Goal: Task Accomplishment & Management: Use online tool/utility

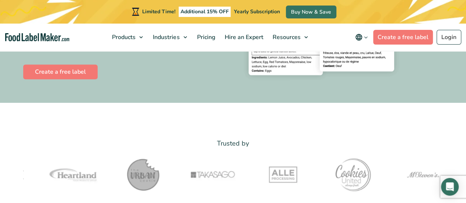
scroll to position [184, 0]
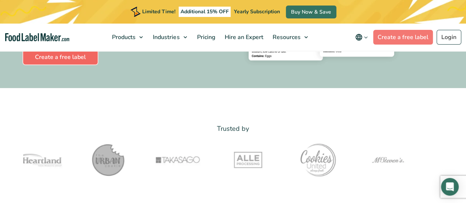
click at [86, 55] on link "Create a free label" at bounding box center [60, 57] width 74 height 15
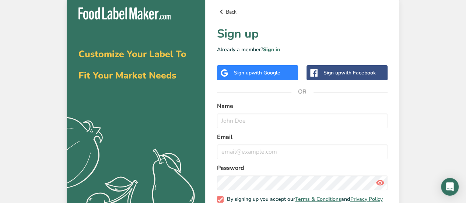
click at [231, 14] on link "Back" at bounding box center [302, 11] width 171 height 9
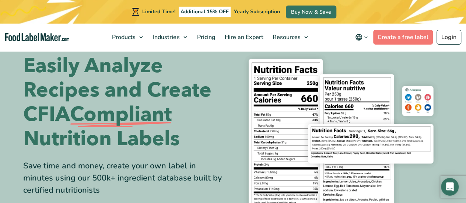
scroll to position [17, 0]
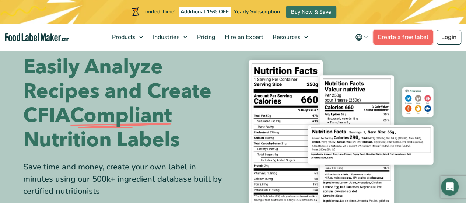
click at [411, 42] on link "Create a free label" at bounding box center [403, 37] width 60 height 15
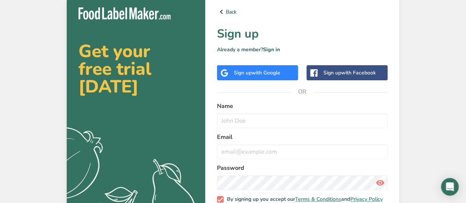
click at [274, 72] on span "with Google" at bounding box center [266, 72] width 29 height 7
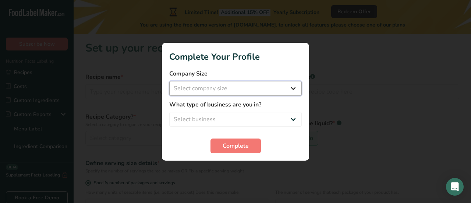
click at [214, 84] on select "Select company size Fewer than 10 Employees 10 to 50 Employees 51 to 500 Employ…" at bounding box center [235, 88] width 133 height 15
select select "1"
click at [169, 81] on select "Select company size Fewer than 10 Employees 10 to 50 Employees 51 to 500 Employ…" at bounding box center [235, 88] width 133 height 15
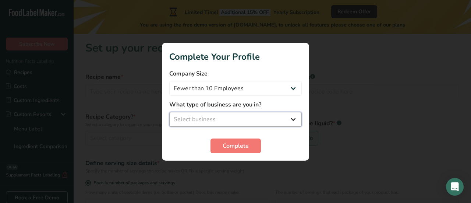
click at [210, 117] on select "Select business Packaged Food Manufacturer Restaurant & Cafe Bakery Meal Plans …" at bounding box center [235, 119] width 133 height 15
select select "1"
click at [169, 112] on select "Select business Packaged Food Manufacturer Restaurant & Cafe Bakery Meal Plans …" at bounding box center [235, 119] width 133 height 15
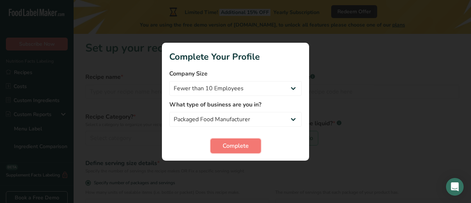
click at [243, 143] on span "Complete" at bounding box center [236, 145] width 26 height 9
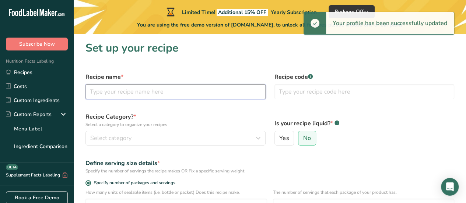
click at [166, 94] on input "text" at bounding box center [175, 91] width 180 height 15
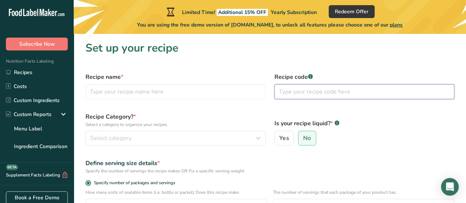
click at [315, 91] on input "text" at bounding box center [364, 91] width 180 height 15
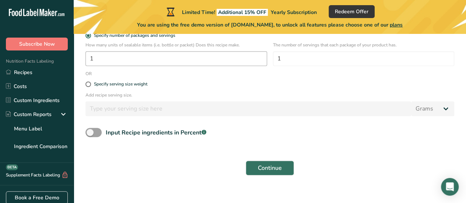
scroll to position [155, 0]
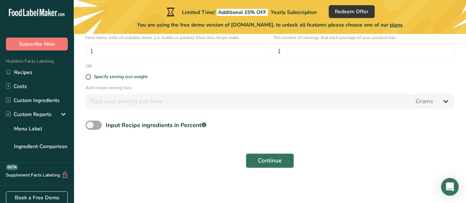
click at [91, 127] on span at bounding box center [93, 124] width 16 height 9
click at [90, 127] on input "Input Recipe ingredients in Percent .a-a{fill:#347362;}.b-a{fill:#fff;}" at bounding box center [87, 125] width 5 height 5
checkbox input "true"
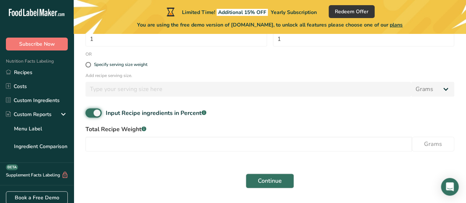
scroll to position [187, 0]
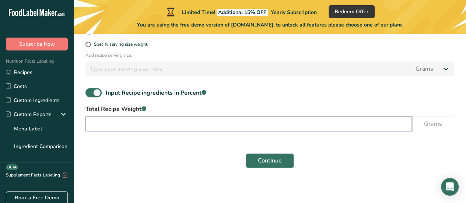
click at [136, 124] on input "number" at bounding box center [248, 123] width 326 height 15
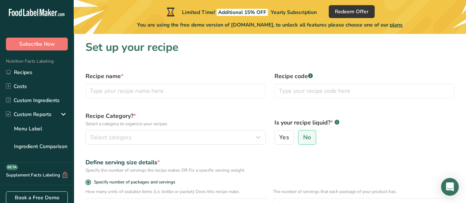
scroll to position [0, 0]
type input "0.001"
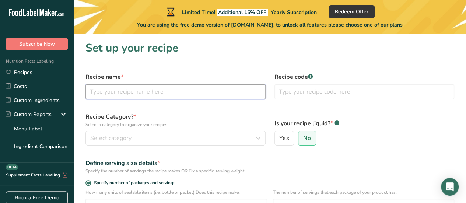
click at [133, 88] on input "text" at bounding box center [175, 91] width 180 height 15
type input "[PERSON_NAME]"
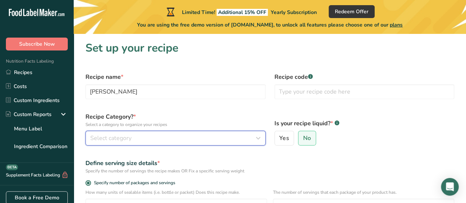
click at [175, 133] on button "Select category" at bounding box center [175, 138] width 180 height 15
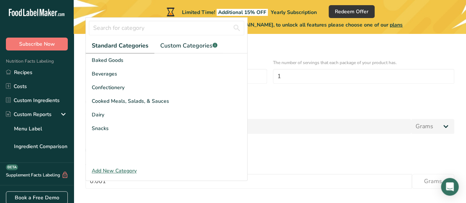
scroll to position [110, 0]
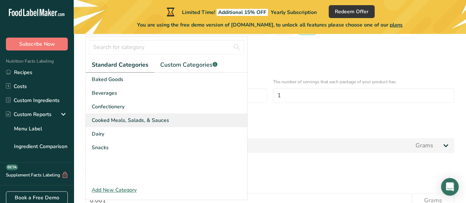
click at [117, 123] on span "Cooked Meals, Salads, & Sauces" at bounding box center [130, 120] width 77 height 8
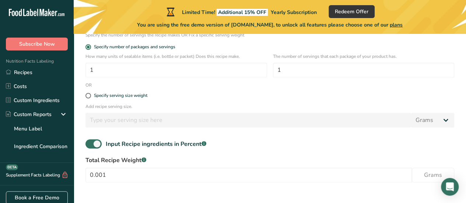
scroll to position [147, 0]
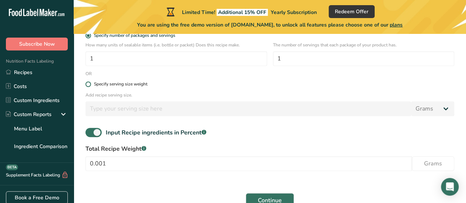
click at [88, 87] on span at bounding box center [88, 84] width 6 height 6
click at [88, 87] on input "Specify serving size weight" at bounding box center [87, 84] width 5 height 5
radio input "true"
radio input "false"
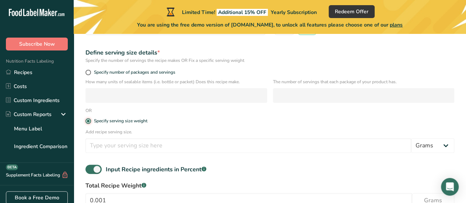
scroll to position [37, 0]
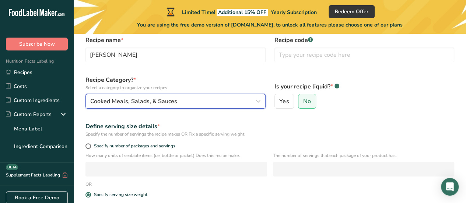
click at [172, 102] on span "Cooked Meals, Salads, & Sauces" at bounding box center [133, 101] width 87 height 9
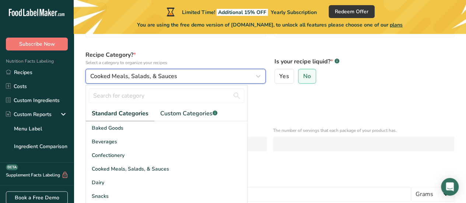
scroll to position [74, 0]
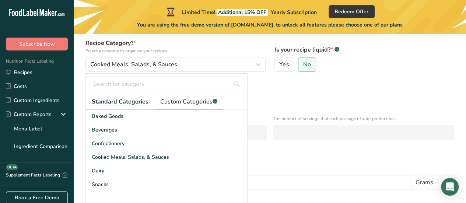
click at [174, 103] on span "Custom Categories .a-a{fill:#347362;}.b-a{fill:#fff;}" at bounding box center [188, 101] width 57 height 9
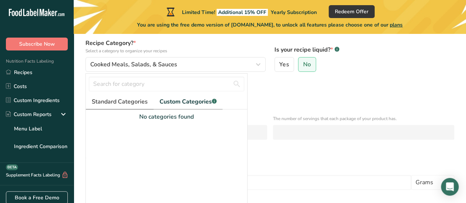
click at [129, 105] on span "Standard Categories" at bounding box center [120, 101] width 56 height 9
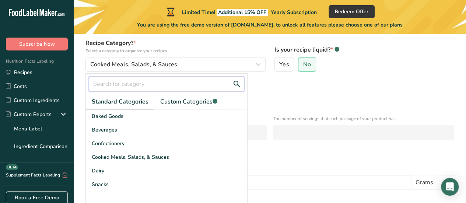
click at [138, 87] on input "text" at bounding box center [166, 84] width 155 height 15
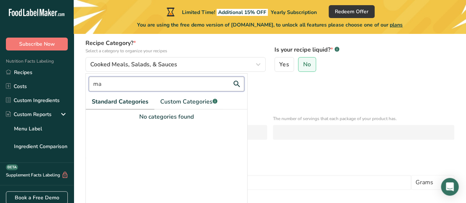
type input "m"
type input "s"
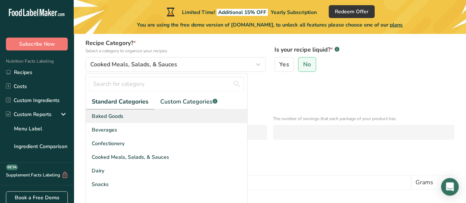
click at [128, 110] on div "Baked Goods" at bounding box center [166, 116] width 161 height 14
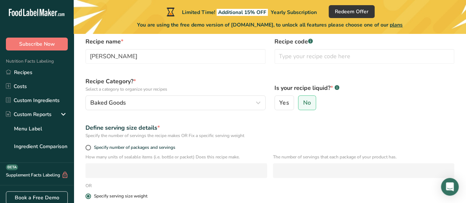
scroll to position [0, 0]
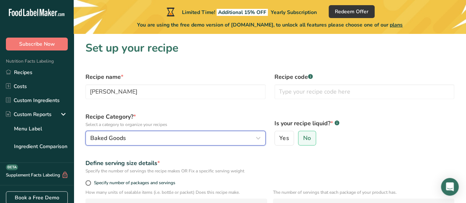
click at [203, 141] on div "Baked Goods" at bounding box center [173, 138] width 166 height 9
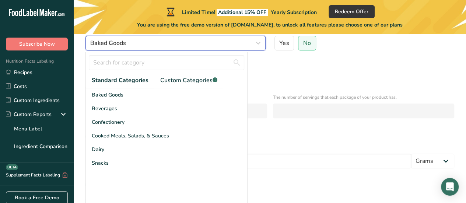
scroll to position [96, 0]
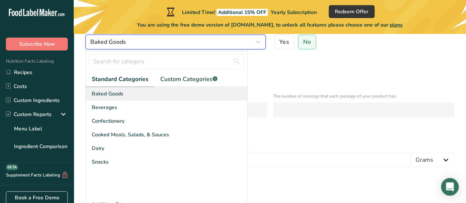
click at [189, 87] on div "Baked Goods" at bounding box center [166, 94] width 161 height 14
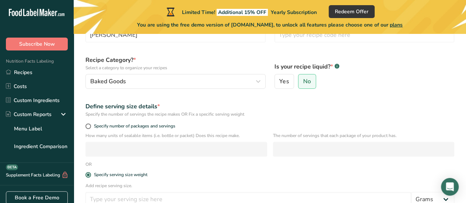
scroll to position [56, 0]
click at [187, 75] on button "Baked Goods" at bounding box center [175, 81] width 180 height 15
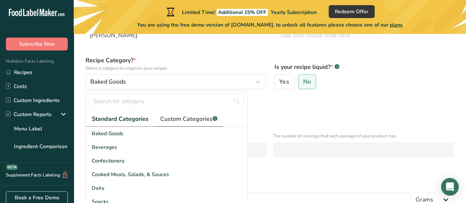
click at [190, 117] on span "Custom Categories .a-a{fill:#347362;}.b-a{fill:#fff;}" at bounding box center [188, 119] width 57 height 9
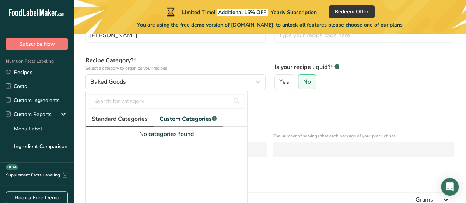
click at [128, 121] on span "Standard Categories" at bounding box center [120, 119] width 56 height 9
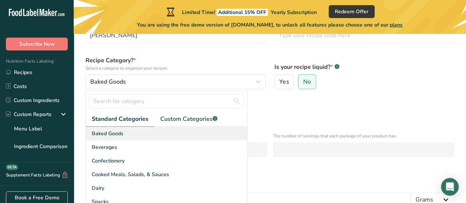
click at [157, 128] on div "Baked Goods" at bounding box center [166, 134] width 161 height 14
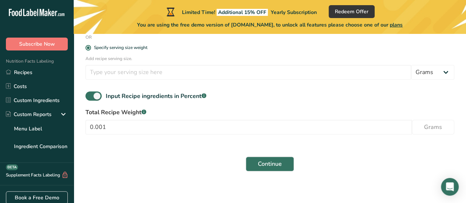
scroll to position [187, 0]
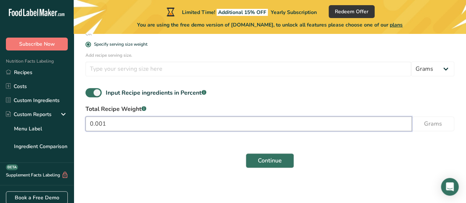
click at [146, 120] on input "0.001" at bounding box center [248, 123] width 326 height 15
type input "100"
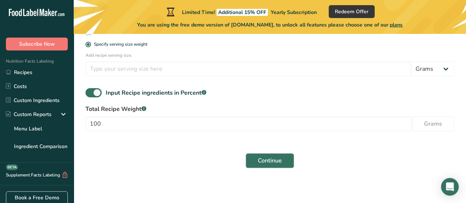
click at [246, 154] on div "Continue" at bounding box center [269, 161] width 377 height 24
click at [256, 159] on button "Continue" at bounding box center [270, 160] width 48 height 15
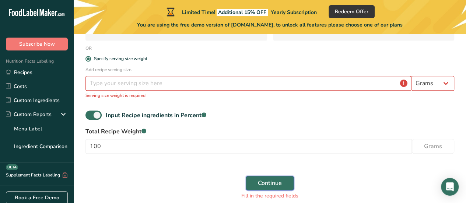
scroll to position [150, 0]
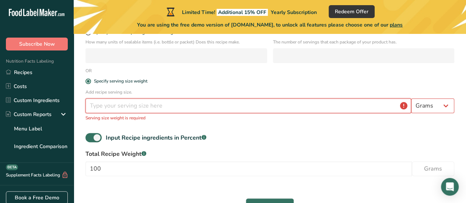
click at [156, 107] on input "number" at bounding box center [248, 105] width 326 height 15
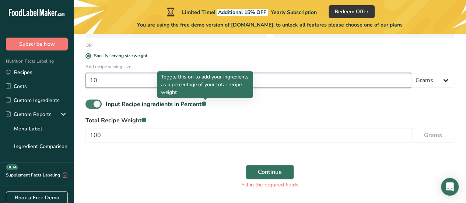
scroll to position [187, 0]
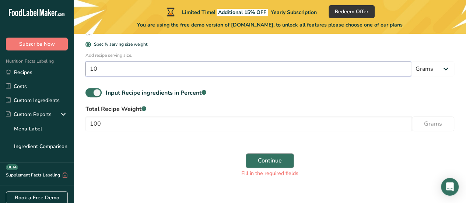
type input "10"
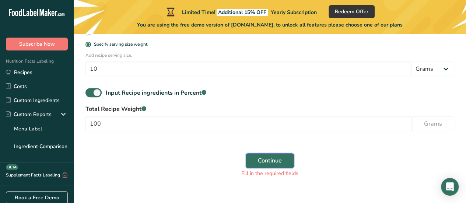
click at [255, 157] on button "Continue" at bounding box center [270, 160] width 48 height 15
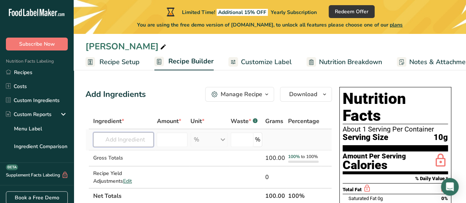
click at [132, 137] on input "text" at bounding box center [123, 139] width 60 height 15
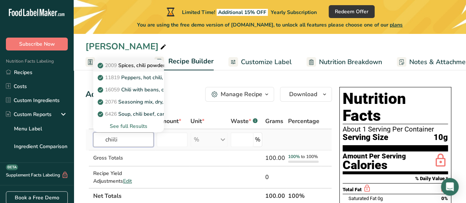
type input "chiili"
click at [131, 67] on p "2009 Spices, chili powder" at bounding box center [132, 65] width 66 height 8
type input "Spices, chili powder"
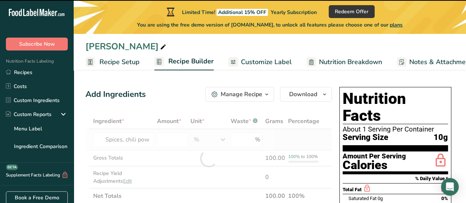
type input "0"
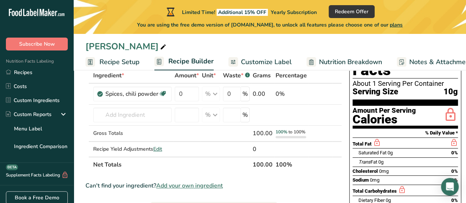
scroll to position [37, 0]
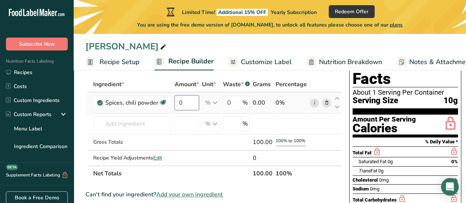
click at [187, 103] on input "0" at bounding box center [187, 102] width 24 height 15
type input "100"
click at [294, 125] on div "Ingredient * Amount * Unit * Waste * .a-a{fill:#347362;}.b-a{fill:#fff;} Grams …" at bounding box center [213, 129] width 256 height 105
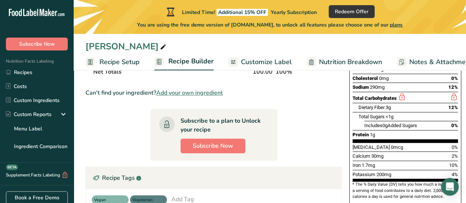
scroll to position [129, 0]
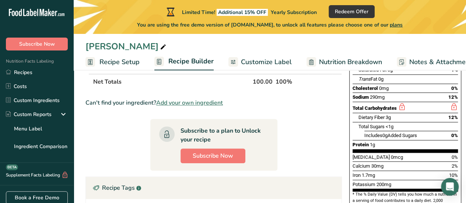
click at [244, 66] on span "Customize Label" at bounding box center [266, 62] width 51 height 10
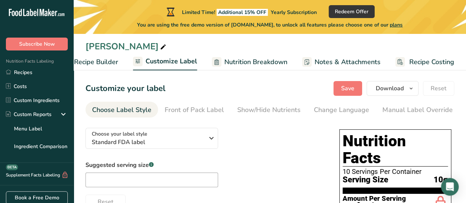
scroll to position [3, 0]
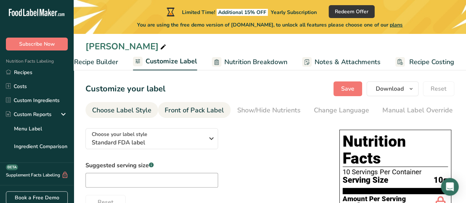
click at [178, 109] on div "Front of Pack Label" at bounding box center [194, 110] width 59 height 10
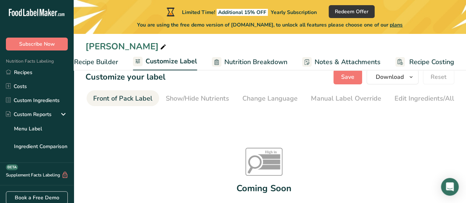
scroll to position [13, 0]
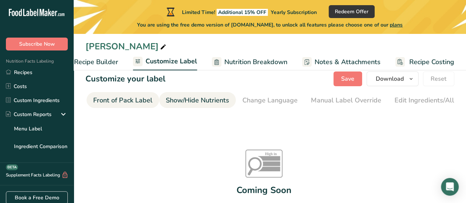
click at [203, 106] on link "Show/Hide Nutrients" at bounding box center [197, 100] width 63 height 17
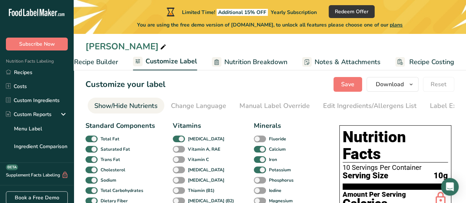
scroll to position [0, 166]
click at [231, 62] on span "Nutrition Breakdown" at bounding box center [255, 62] width 63 height 10
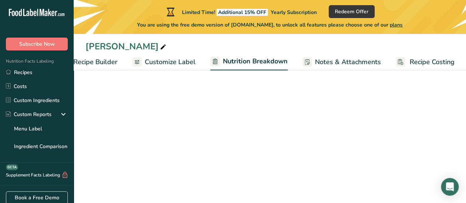
select select "Calories"
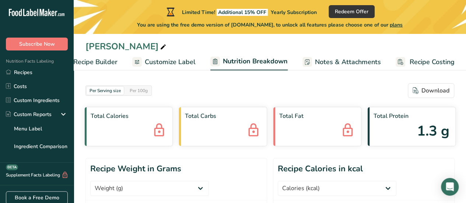
scroll to position [0, 0]
click at [161, 65] on span "Customize Label" at bounding box center [170, 62] width 51 height 10
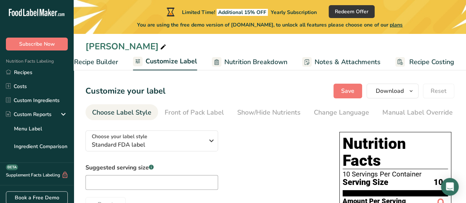
click at [106, 63] on span "Recipe Builder" at bounding box center [96, 62] width 44 height 10
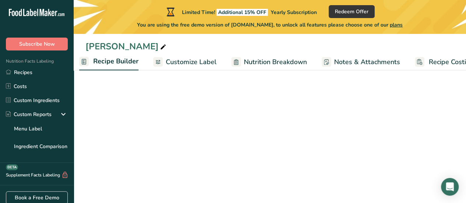
scroll to position [0, 71]
